Goal: Transaction & Acquisition: Purchase product/service

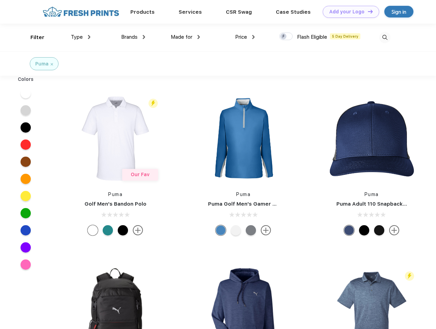
click at [349, 12] on link "Add your Logo Design Tool" at bounding box center [351, 12] width 57 height 12
click at [0, 0] on div "Design Tool" at bounding box center [0, 0] width 0 height 0
click at [368, 11] on link "Add your Logo Design Tool" at bounding box center [351, 12] width 57 height 12
click at [33, 37] on div "Filter" at bounding box center [37, 38] width 14 height 8
click at [81, 37] on span "Type" at bounding box center [77, 37] width 12 height 6
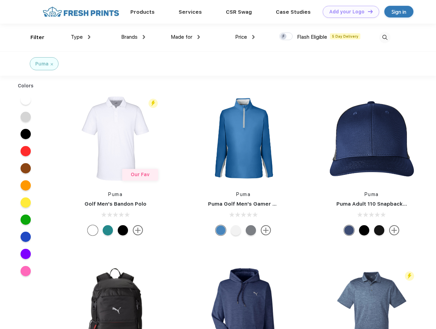
click at [133, 37] on span "Brands" at bounding box center [129, 37] width 16 height 6
click at [186, 37] on span "Made for" at bounding box center [182, 37] width 22 height 6
click at [245, 37] on span "Price" at bounding box center [241, 37] width 12 height 6
click at [286, 37] on div at bounding box center [286, 37] width 13 height 8
click at [284, 37] on input "checkbox" at bounding box center [282, 34] width 4 height 4
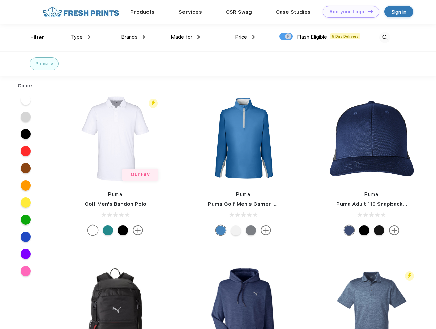
click at [385, 37] on img at bounding box center [385, 37] width 11 height 11
